Goal: Task Accomplishment & Management: Manage account settings

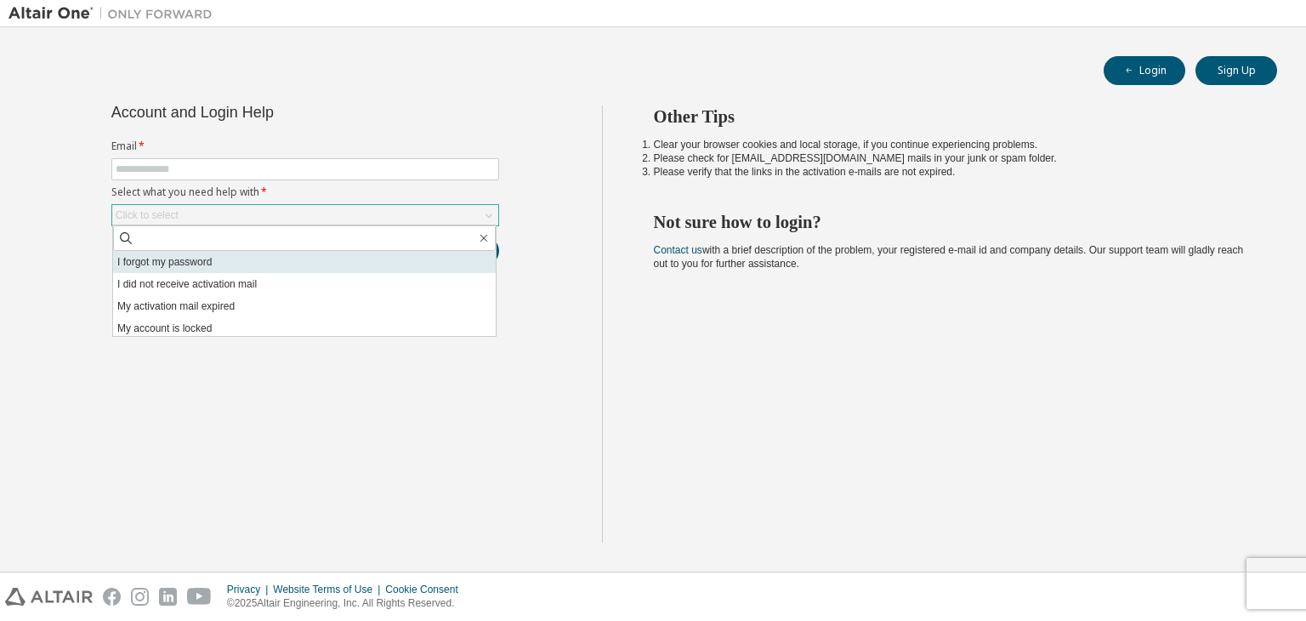
click at [149, 268] on li "I forgot my password" at bounding box center [304, 262] width 383 height 22
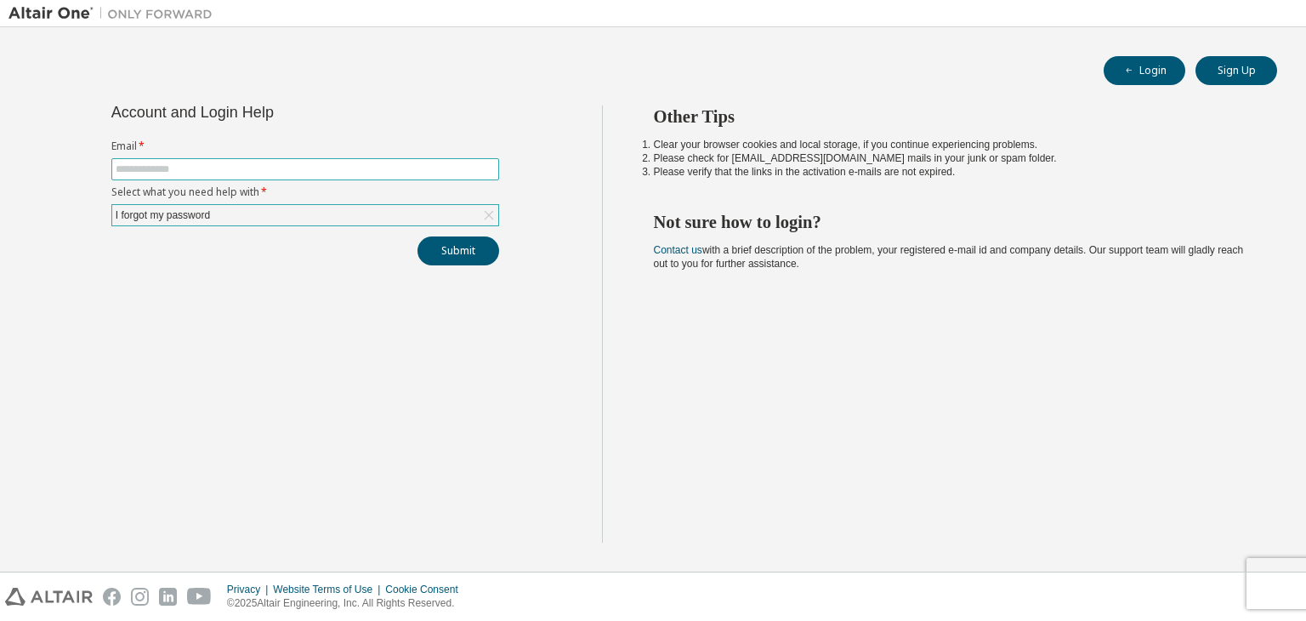
click at [188, 173] on input "text" at bounding box center [305, 169] width 379 height 14
type input "**********"
click at [473, 253] on button "Submit" at bounding box center [458, 250] width 82 height 29
